Goal: Information Seeking & Learning: Learn about a topic

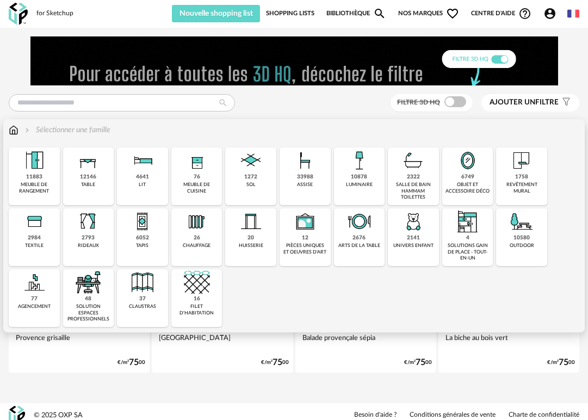
scroll to position [8, 0]
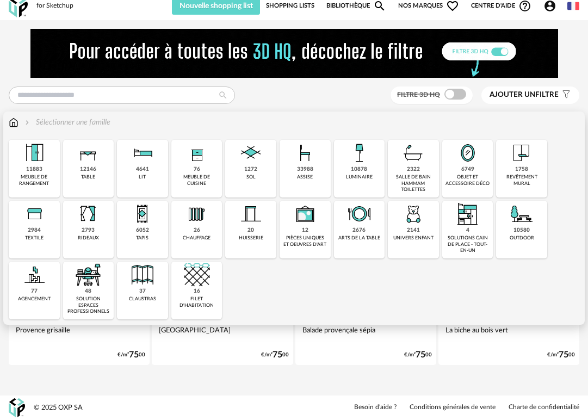
click at [82, 161] on img at bounding box center [88, 153] width 26 height 26
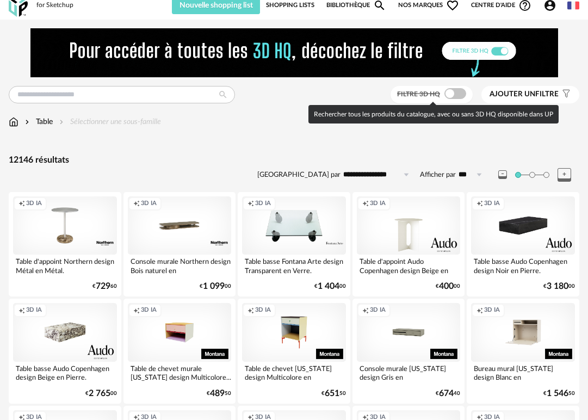
click at [456, 94] on span at bounding box center [456, 93] width 22 height 11
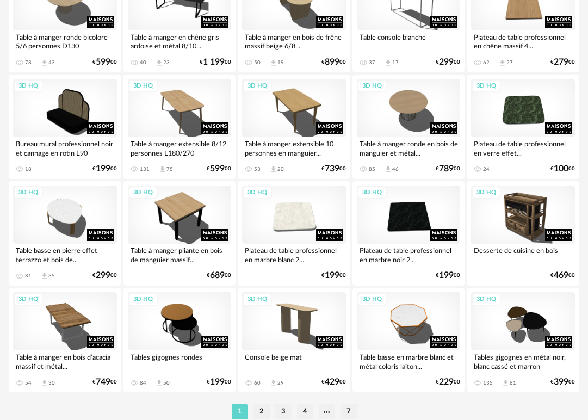
scroll to position [1985, 0]
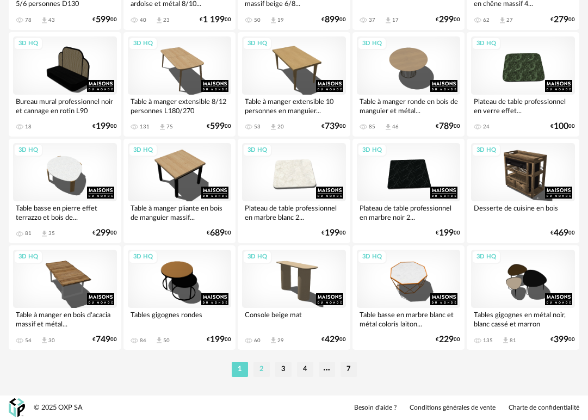
click at [262, 372] on li "2" at bounding box center [262, 369] width 16 height 15
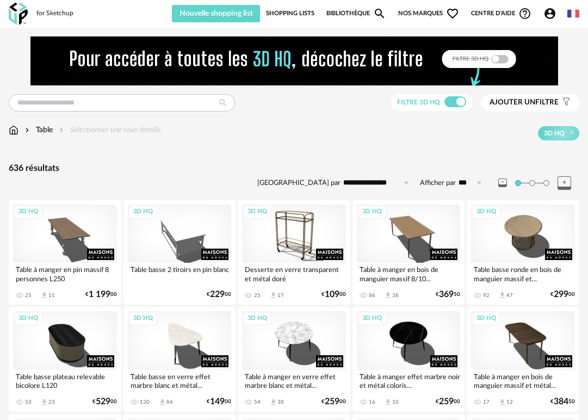
click at [517, 102] on span "Ajouter un" at bounding box center [513, 103] width 46 height 8
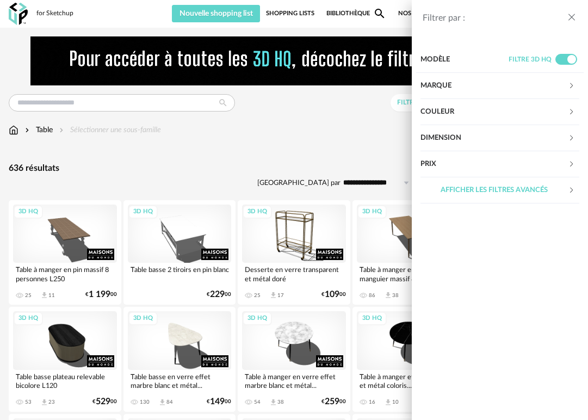
click at [159, 168] on div "Filtrer par : Modèle Filtre 3D HQ Marque &tradition 0 101 Copenhagen 0 366 Conc…" at bounding box center [294, 210] width 588 height 420
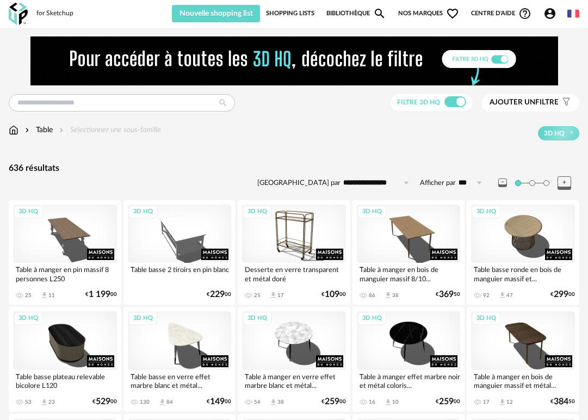
click at [16, 131] on img at bounding box center [14, 130] width 10 height 11
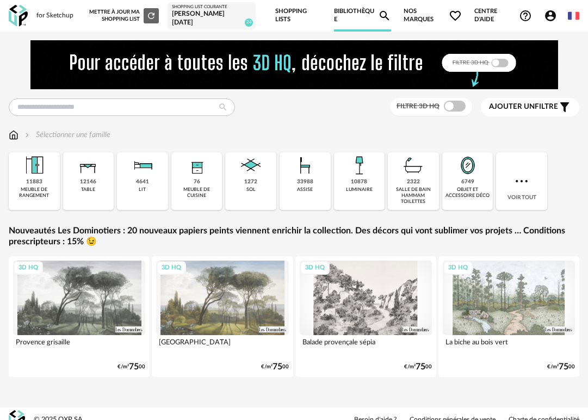
scroll to position [3, 0]
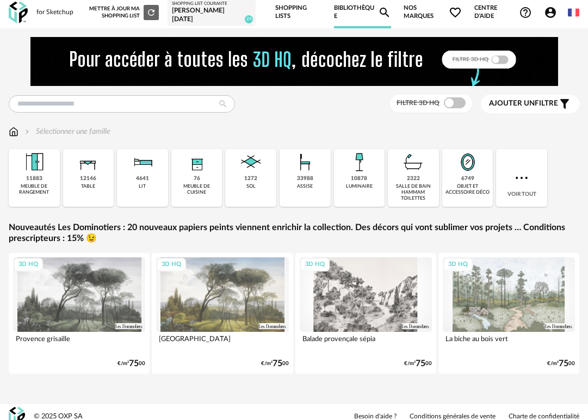
click at [421, 14] on span "Nos marques Heart Outline icon" at bounding box center [433, 13] width 59 height 32
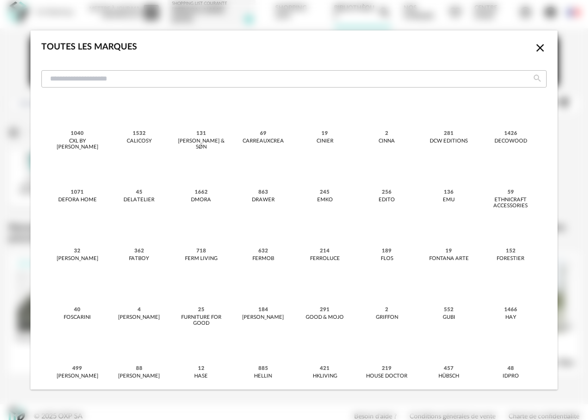
scroll to position [0, 0]
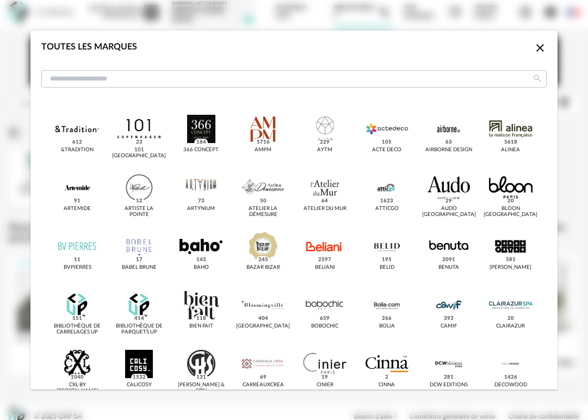
click at [539, 46] on icon "Close icon" at bounding box center [541, 48] width 8 height 8
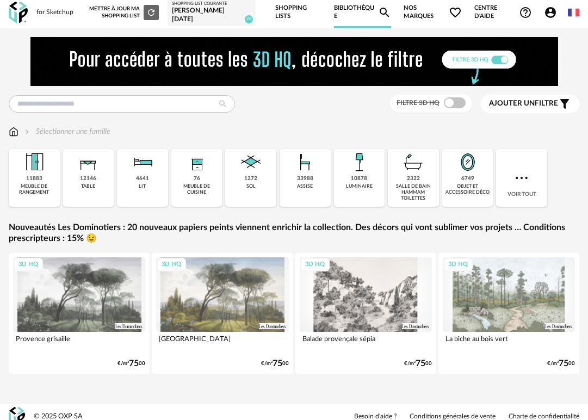
scroll to position [12, 0]
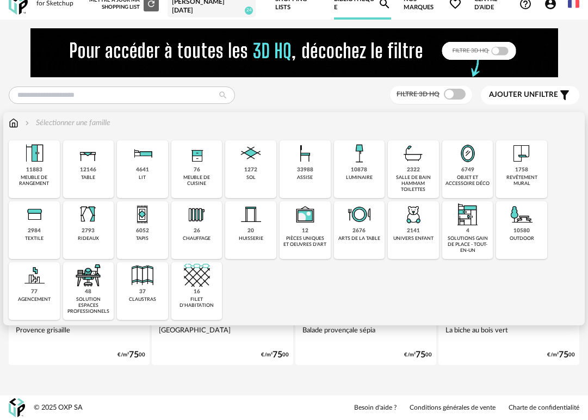
click at [84, 165] on img at bounding box center [88, 153] width 26 height 26
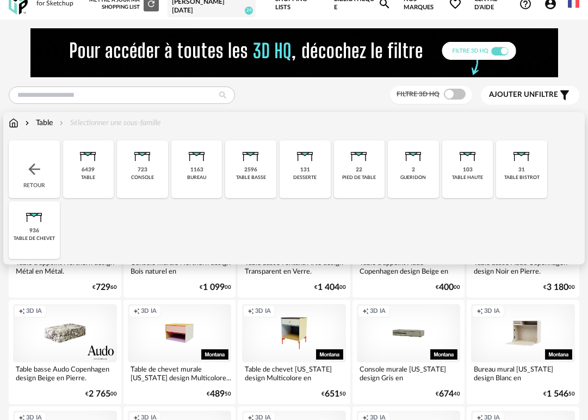
click at [87, 165] on img at bounding box center [88, 153] width 26 height 26
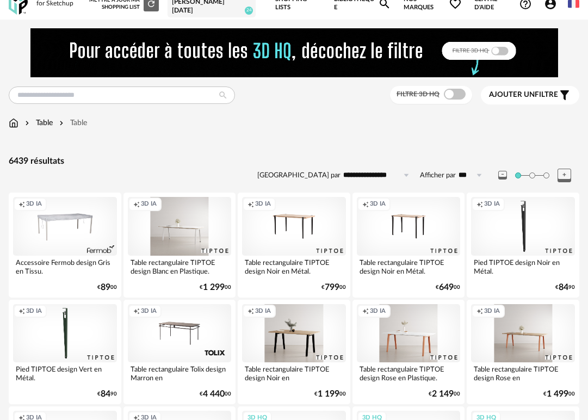
click at [180, 248] on div "Creation icon 3D IA" at bounding box center [180, 226] width 104 height 58
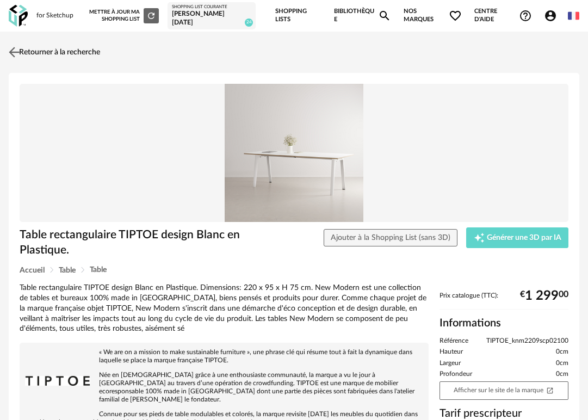
click at [13, 52] on img at bounding box center [15, 52] width 16 height 16
